Goal: Entertainment & Leisure: Browse casually

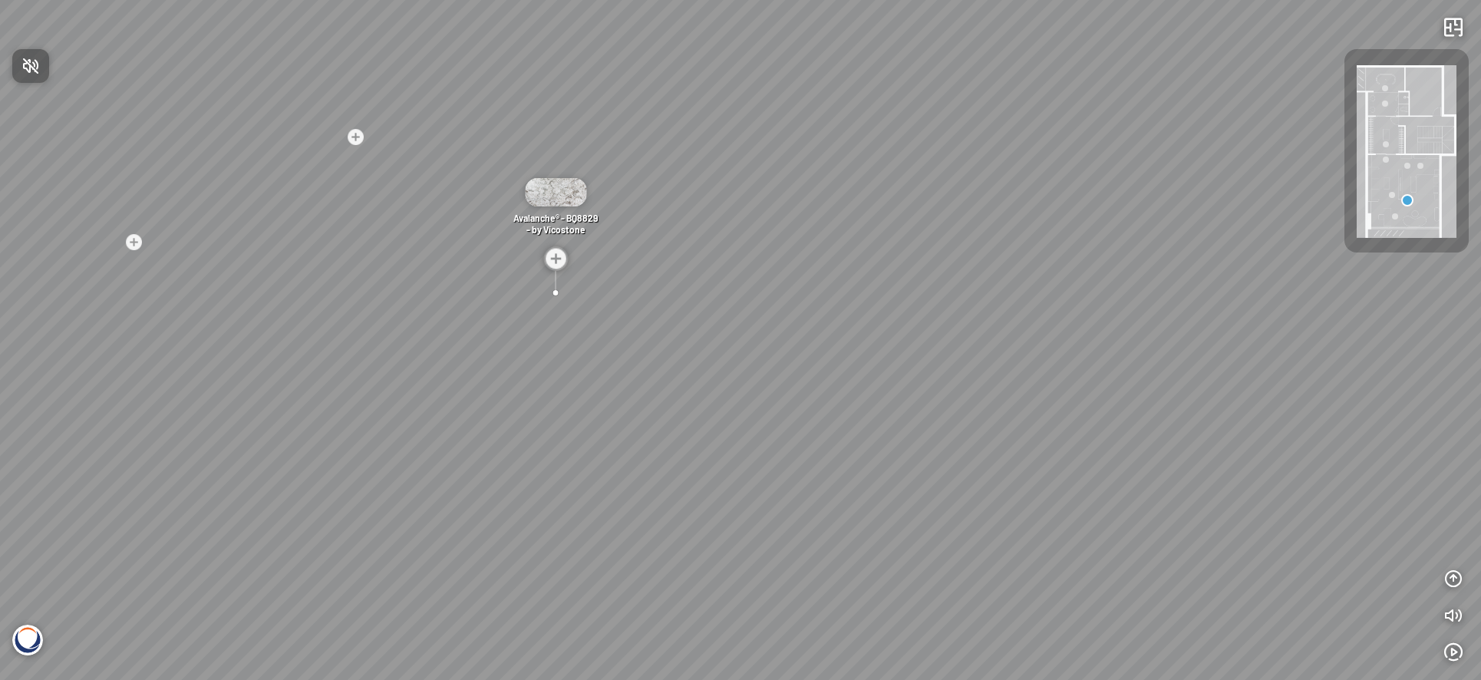
click at [1393, 218] on div at bounding box center [740, 340] width 1481 height 680
click at [1395, 216] on div at bounding box center [1395, 216] width 6 height 6
click at [1384, 190] on img at bounding box center [1407, 151] width 100 height 173
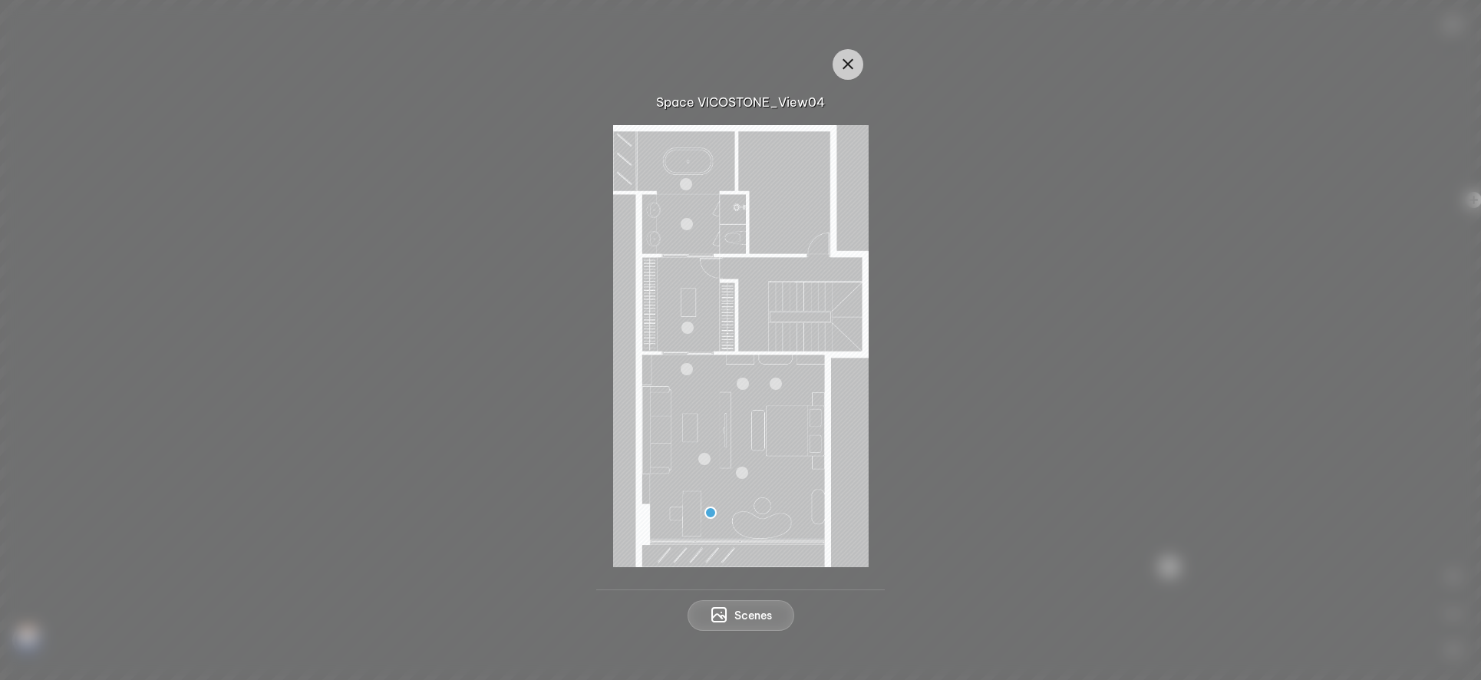
click at [698, 460] on div at bounding box center [704, 459] width 12 height 12
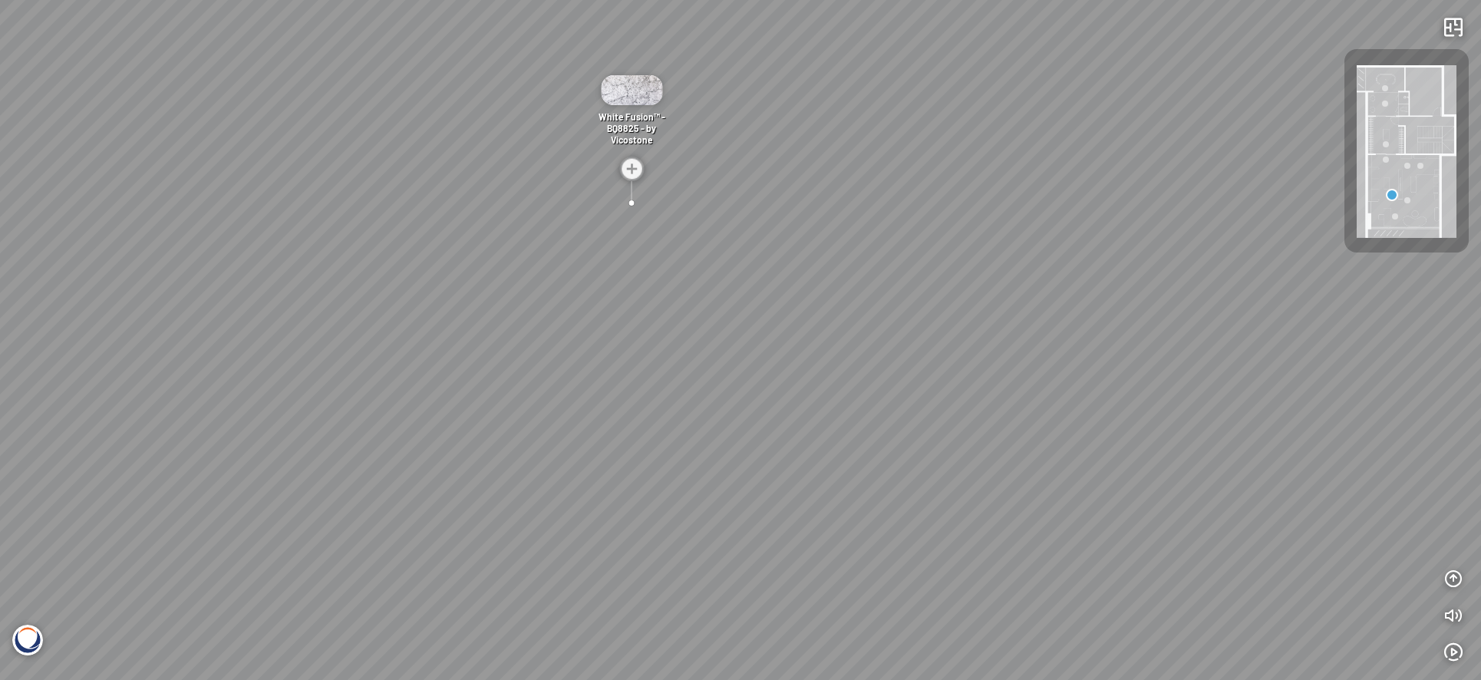
click at [1409, 163] on div at bounding box center [1407, 166] width 6 height 6
click at [1419, 163] on div at bounding box center [1420, 166] width 6 height 6
click at [1385, 141] on div at bounding box center [1386, 144] width 6 height 6
click at [1383, 103] on div at bounding box center [1385, 104] width 6 height 6
click at [1384, 86] on div at bounding box center [1385, 88] width 6 height 6
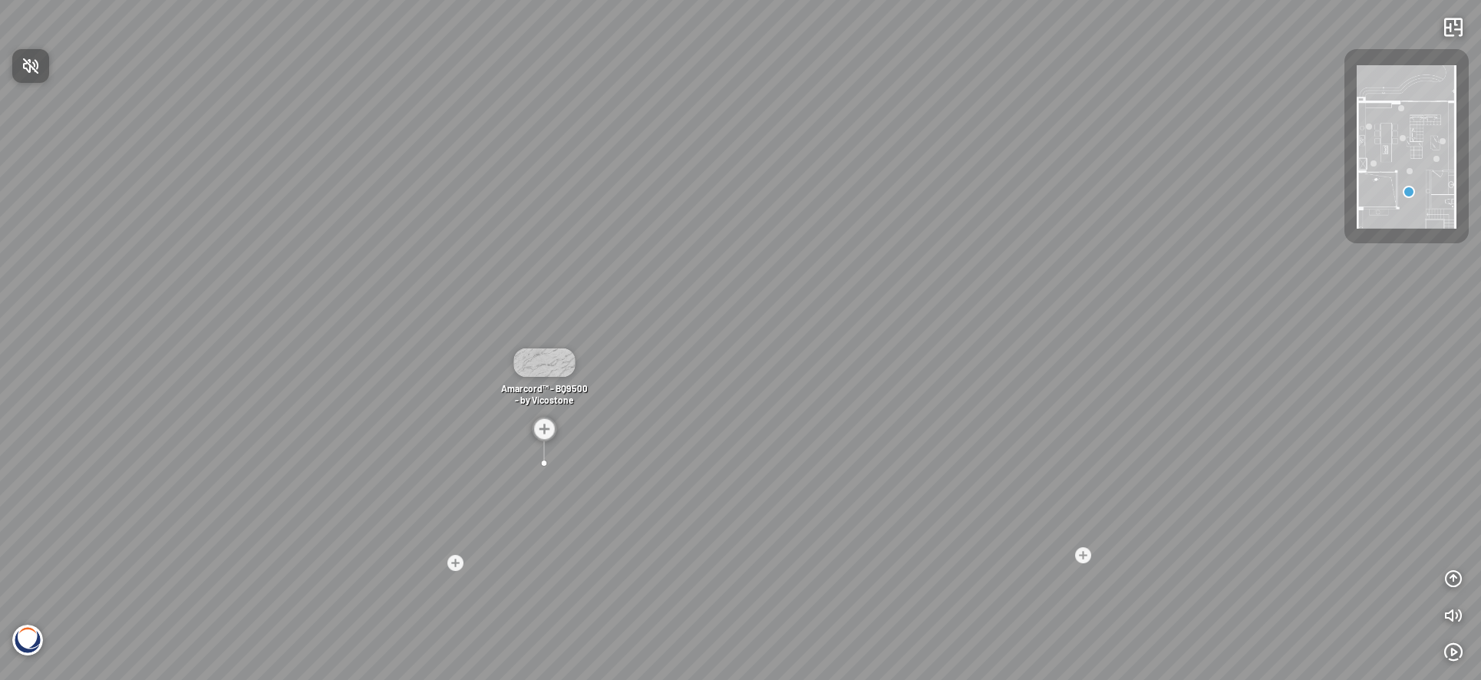
click at [1433, 155] on div at bounding box center [740, 340] width 1481 height 680
click at [1437, 157] on div at bounding box center [1436, 159] width 6 height 6
